Goal: Understand process/instructions: Learn how to perform a task or action

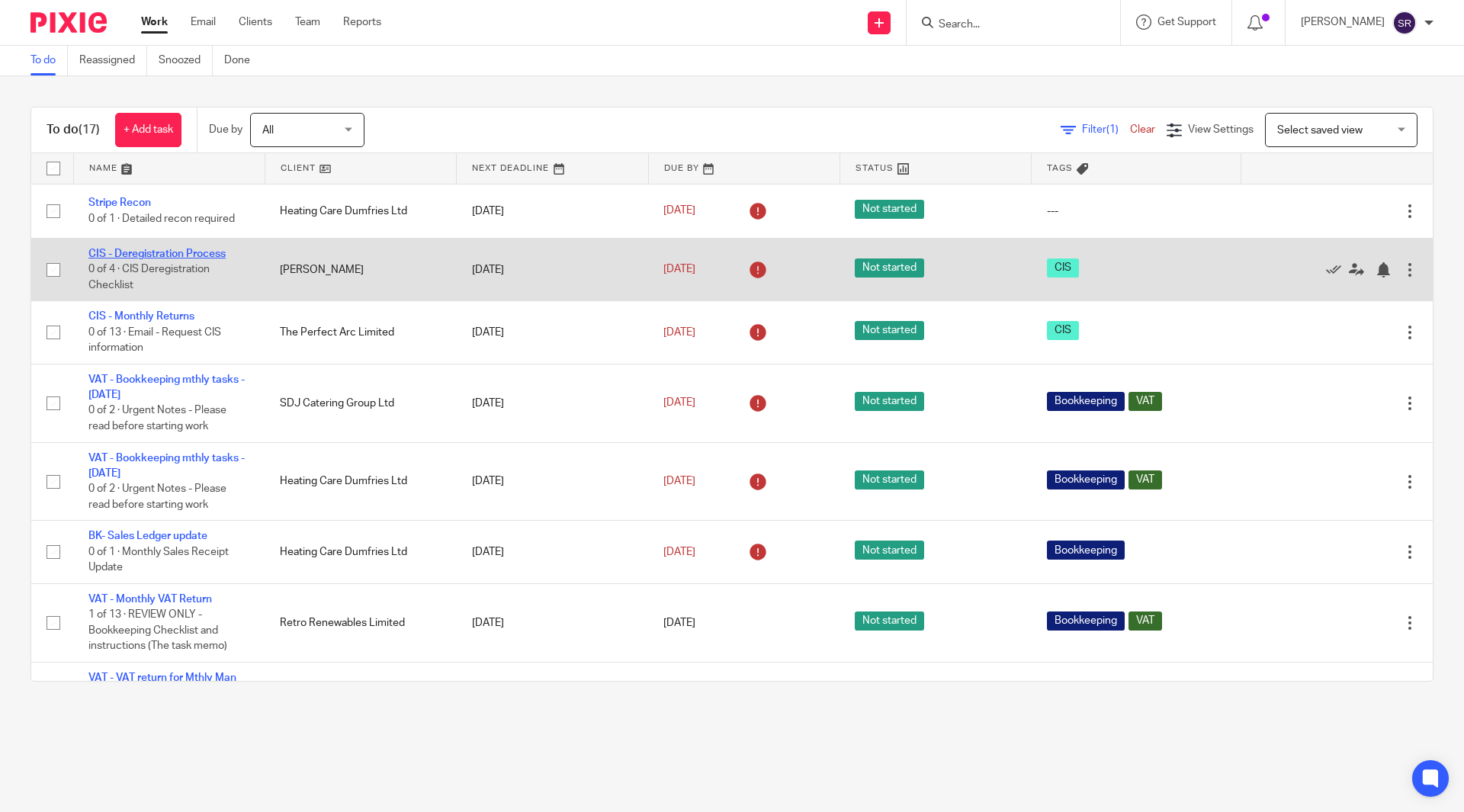
click at [173, 255] on link "CIS - Deregistration Process" at bounding box center [157, 253] width 137 height 10
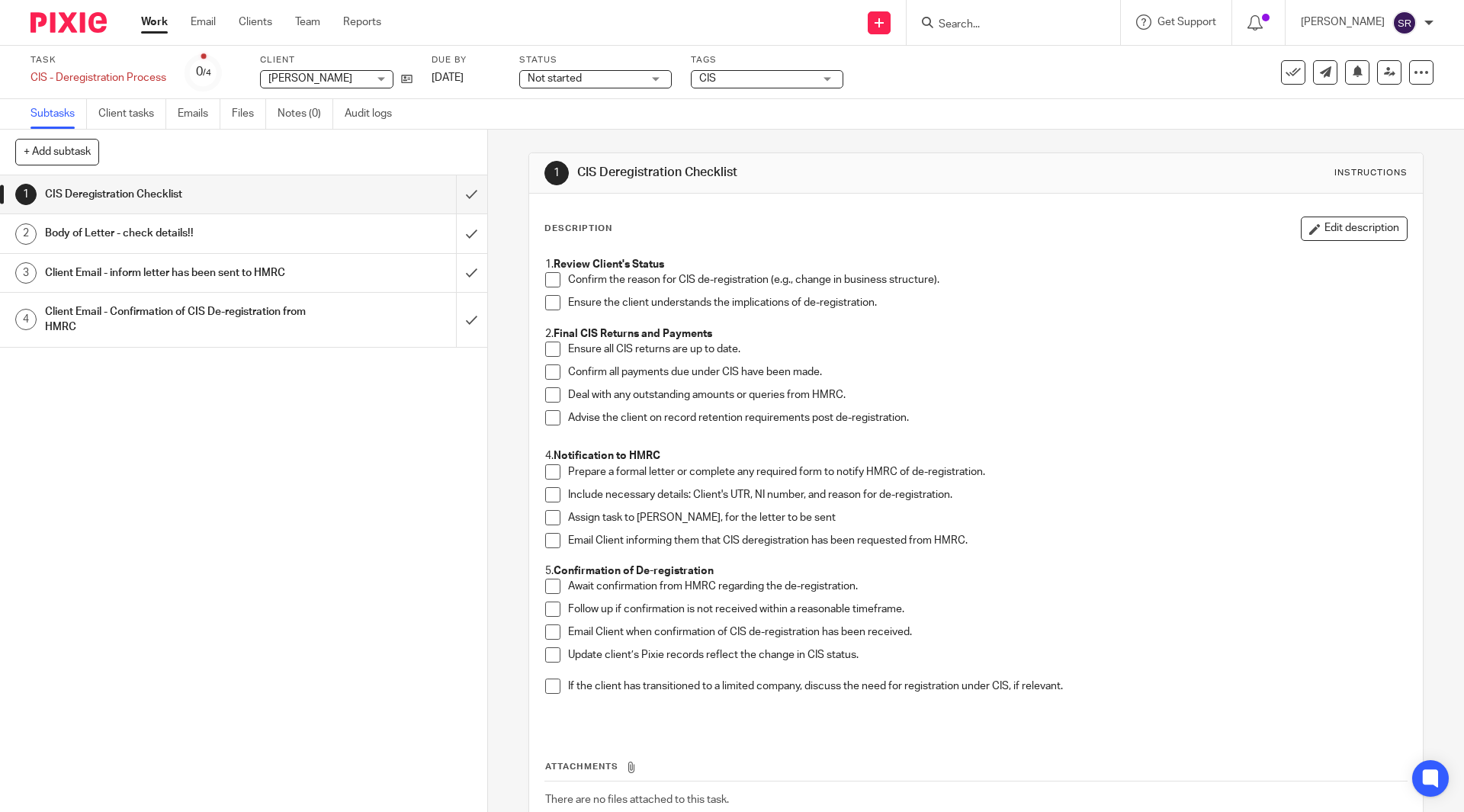
click at [548, 275] on span at bounding box center [553, 279] width 15 height 15
click at [546, 307] on span at bounding box center [553, 302] width 15 height 15
drag, startPoint x: 570, startPoint y: 476, endPoint x: 759, endPoint y: 475, distance: 189.0
click at [759, 475] on p "Prepare a formal letter or complete any required form to notify HMRC of de-regi…" at bounding box center [988, 471] width 838 height 15
drag, startPoint x: 588, startPoint y: 492, endPoint x: 692, endPoint y: 491, distance: 104.0
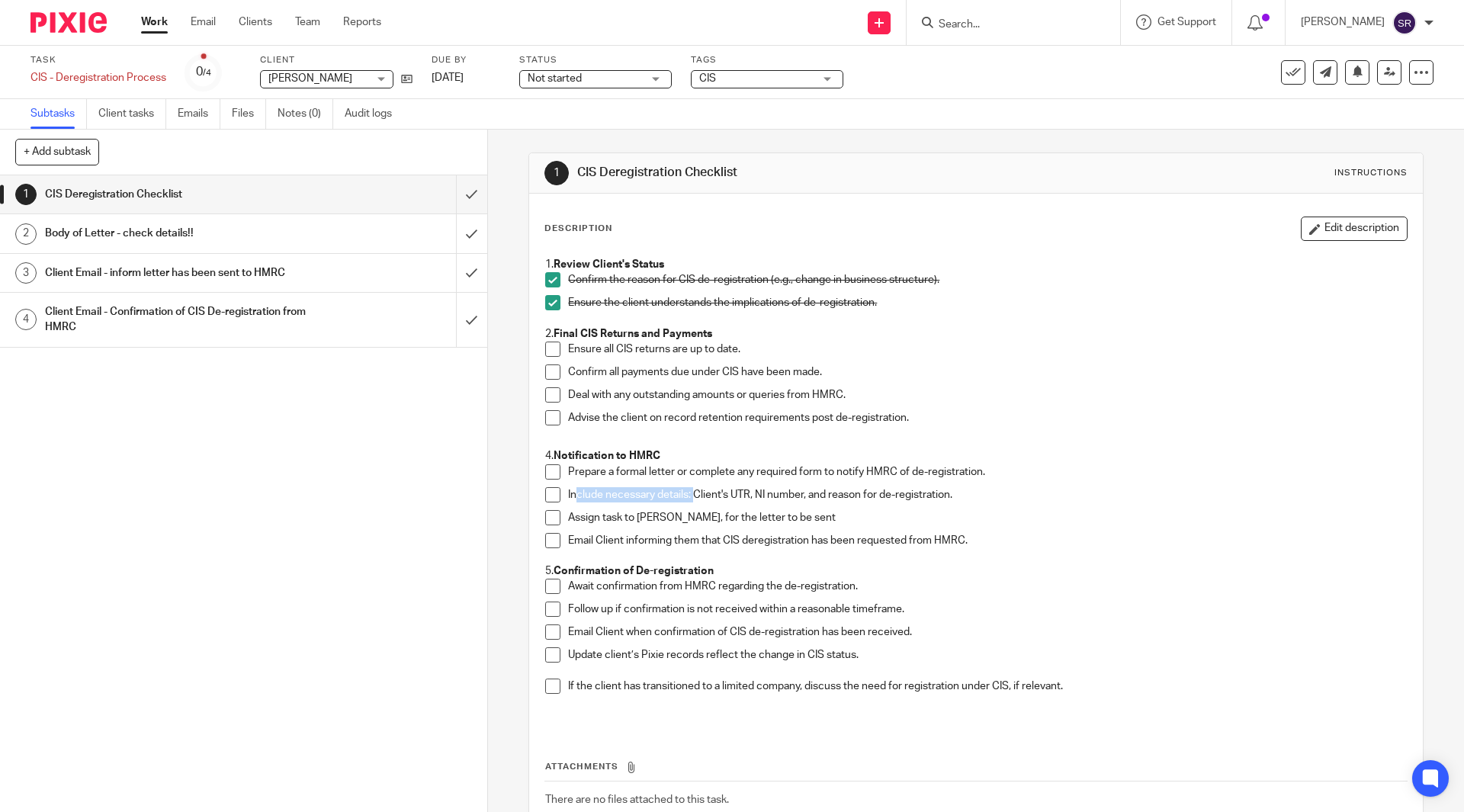
click at [692, 491] on p "Include necessary details: Client's UTR, NI number, and reason for de-registrat…" at bounding box center [988, 495] width 838 height 15
